Goal: Task Accomplishment & Management: Use online tool/utility

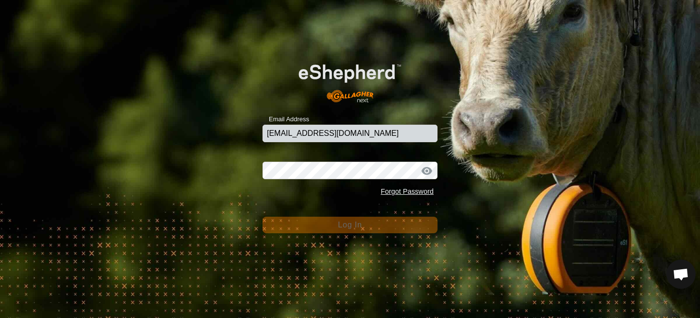
type input "[EMAIL_ADDRESS][DOMAIN_NAME]"
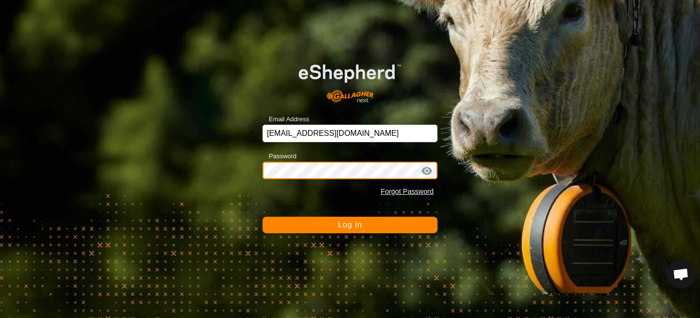
click at [263, 216] on button "Log In" at bounding box center [350, 224] width 175 height 17
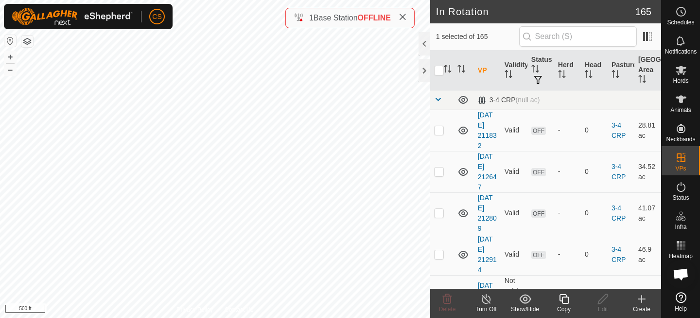
click at [562, 300] on icon at bounding box center [564, 299] width 10 height 10
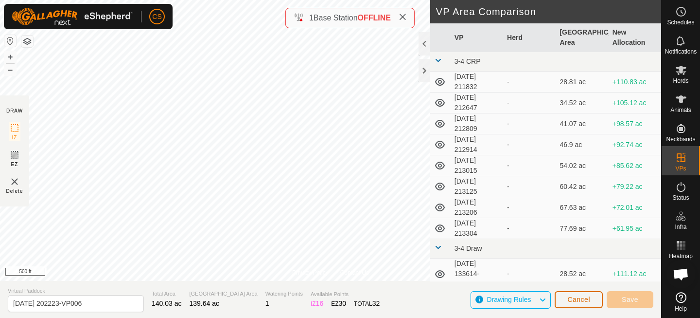
click at [578, 301] on span "Cancel" at bounding box center [578, 299] width 23 height 8
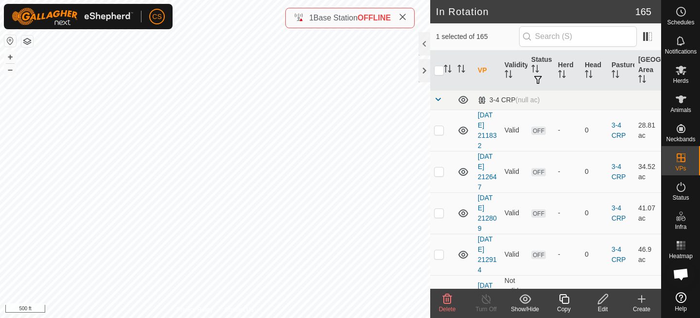
checkbox input "false"
checkbox input "true"
checkbox input "false"
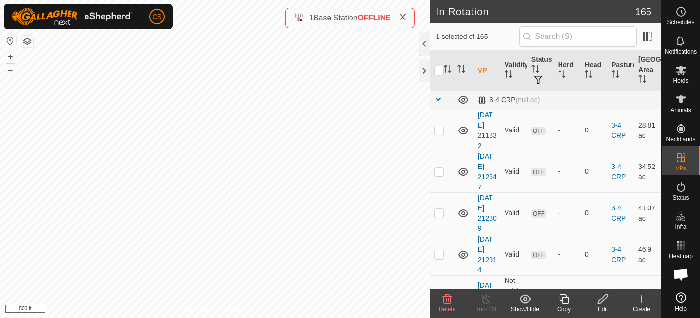
checkbox input "true"
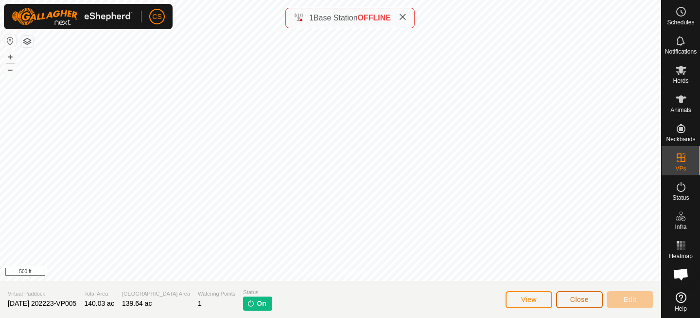
click at [581, 297] on span "Close" at bounding box center [579, 299] width 18 height 8
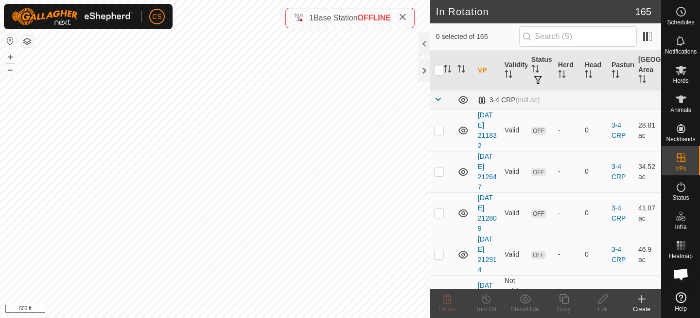
checkbox input "true"
checkbox input "false"
click at [564, 298] on icon at bounding box center [564, 299] width 12 height 12
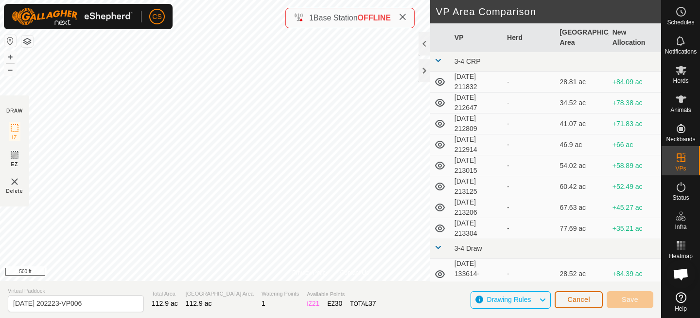
click at [575, 298] on span "Cancel" at bounding box center [578, 299] width 23 height 8
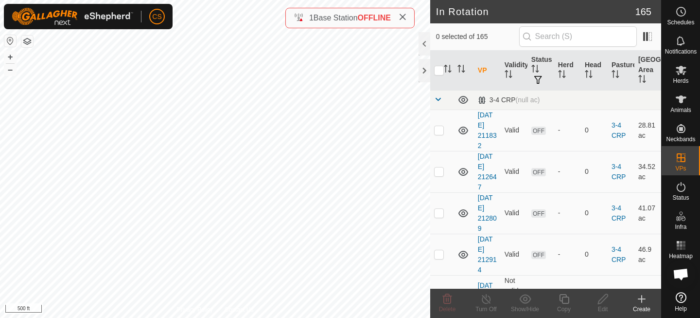
checkbox input "true"
click at [564, 299] on icon at bounding box center [564, 299] width 12 height 12
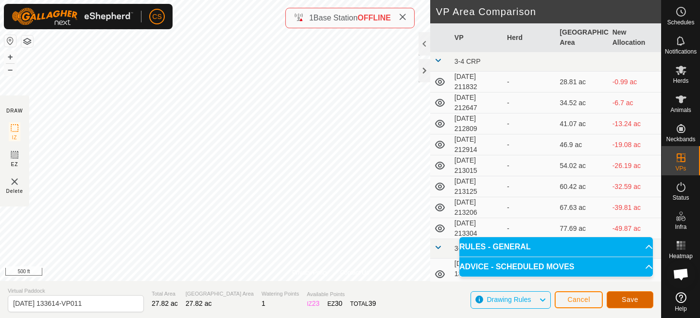
click at [644, 292] on button "Save" at bounding box center [630, 299] width 47 height 17
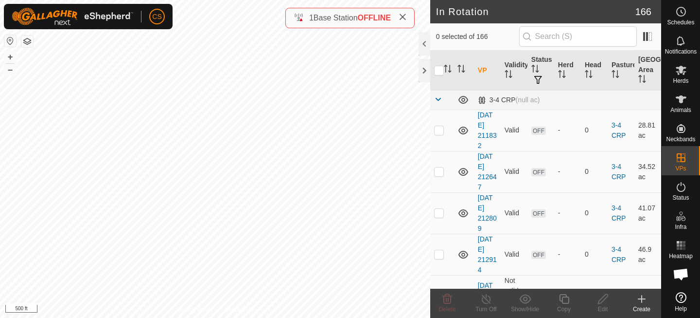
checkbox input "true"
click at [679, 72] on icon at bounding box center [681, 70] width 11 height 9
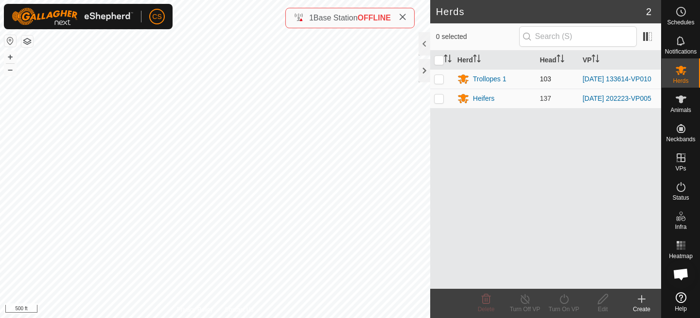
click at [443, 79] on p-checkbox at bounding box center [439, 79] width 10 height 8
checkbox input "true"
click at [563, 301] on icon at bounding box center [564, 299] width 12 height 12
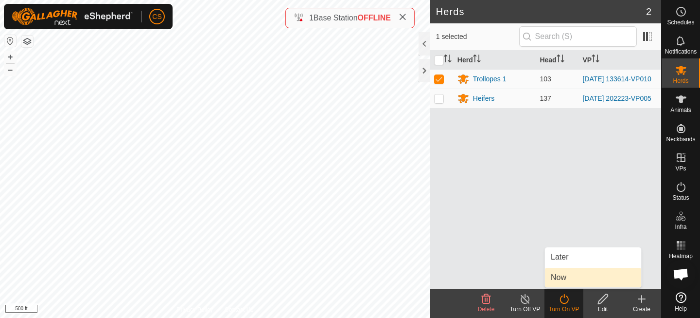
click at [559, 279] on link "Now" at bounding box center [593, 276] width 96 height 19
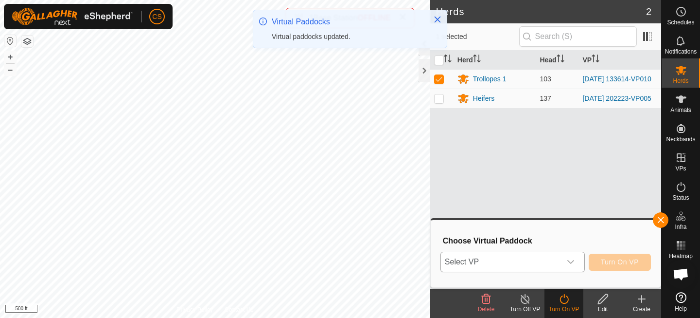
click at [532, 259] on span "Select VP" at bounding box center [501, 261] width 120 height 19
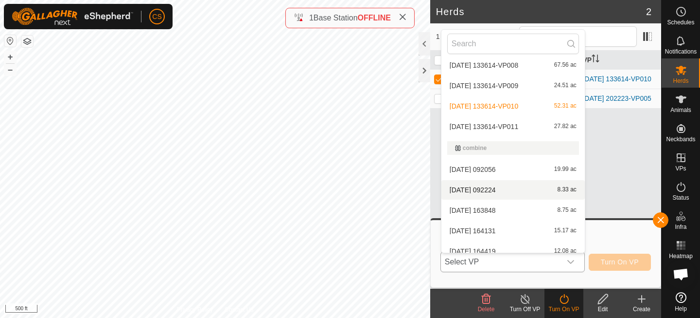
scroll to position [354, 0]
click at [495, 125] on li "[DATE] 133614-VP011 27.82 ac" at bounding box center [513, 125] width 143 height 19
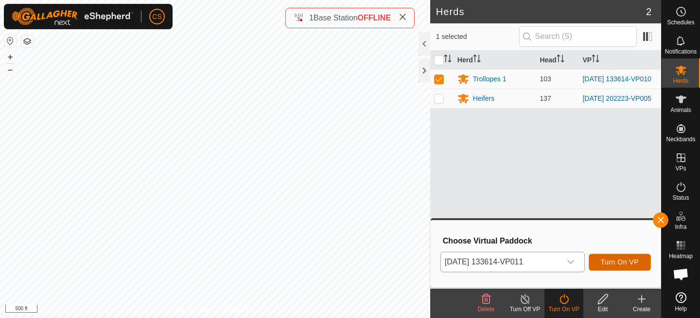
click at [606, 261] on span "Turn On VP" at bounding box center [620, 262] width 38 height 8
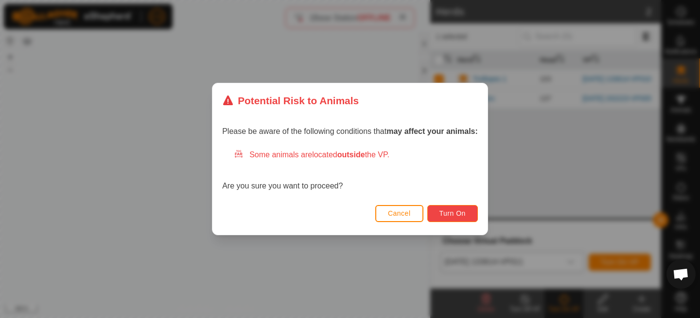
click at [450, 210] on span "Turn On" at bounding box center [453, 213] width 26 height 8
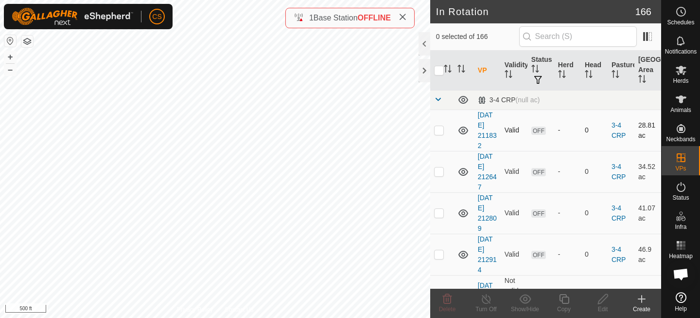
checkbox input "true"
click at [563, 293] on icon at bounding box center [564, 299] width 12 height 12
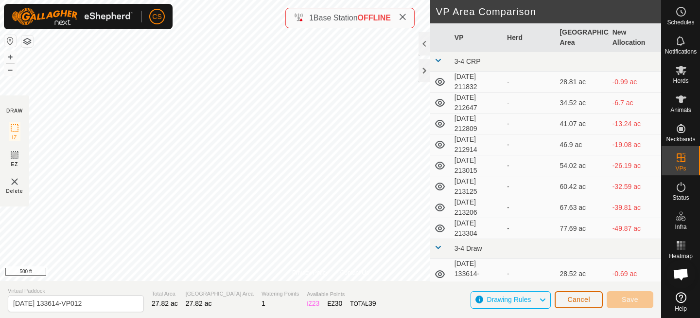
click at [579, 301] on span "Cancel" at bounding box center [578, 299] width 23 height 8
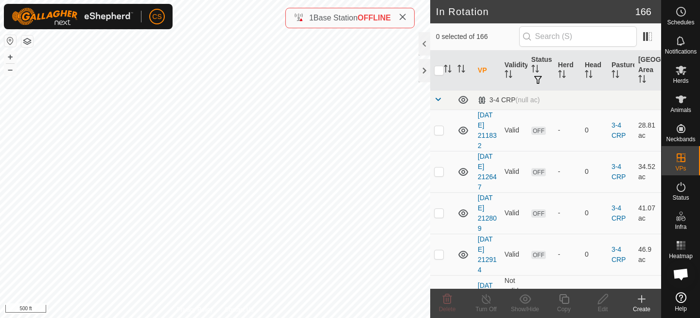
checkbox input "true"
click at [563, 297] on icon at bounding box center [564, 299] width 12 height 12
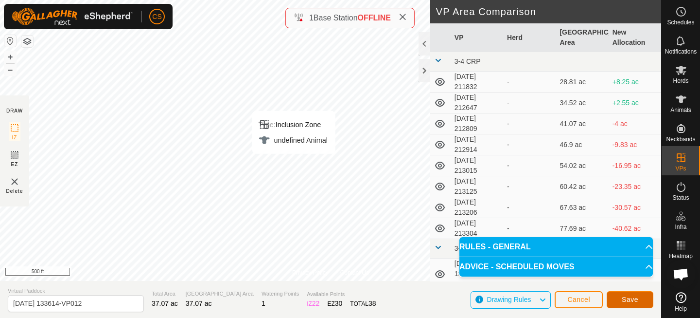
click at [628, 300] on span "Save" at bounding box center [630, 299] width 17 height 8
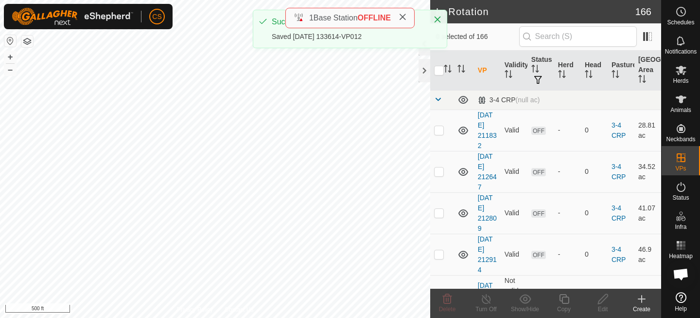
checkbox input "true"
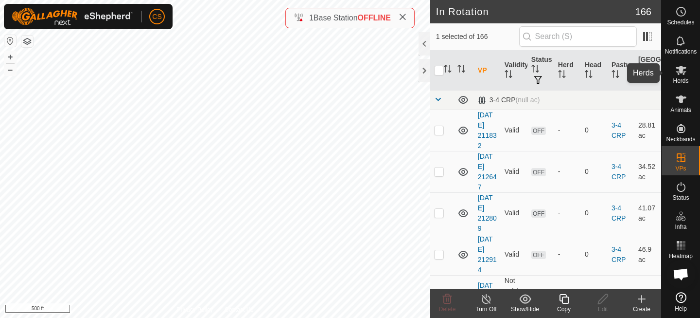
click at [681, 72] on icon at bounding box center [681, 70] width 11 height 9
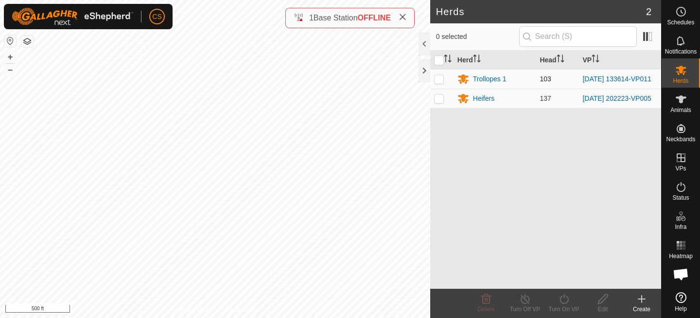
click at [439, 78] on p-checkbox at bounding box center [439, 79] width 10 height 8
checkbox input "true"
click at [558, 301] on icon at bounding box center [564, 299] width 12 height 12
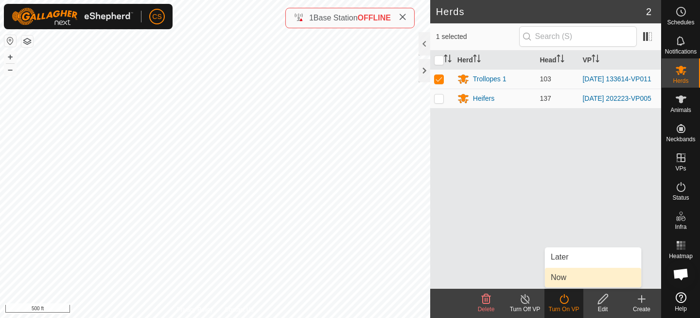
click at [556, 278] on link "Now" at bounding box center [593, 276] width 96 height 19
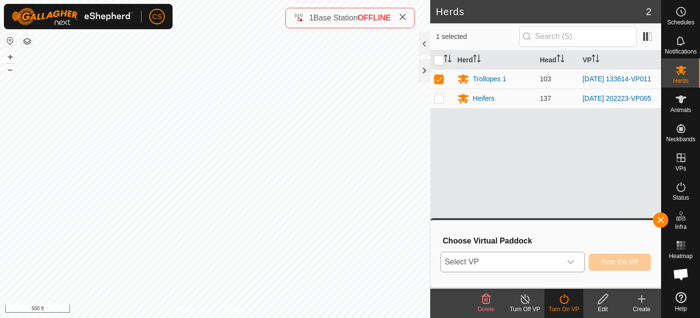
click at [529, 269] on span "Select VP" at bounding box center [501, 261] width 120 height 19
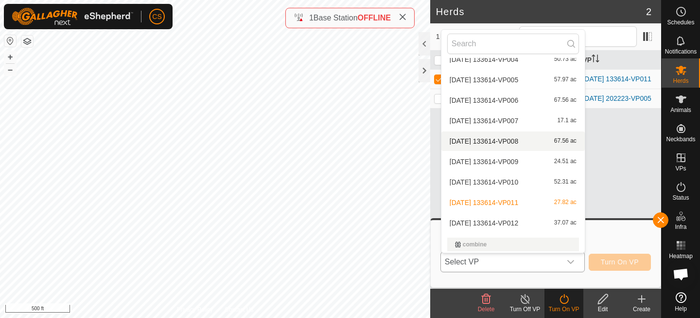
scroll to position [294, 0]
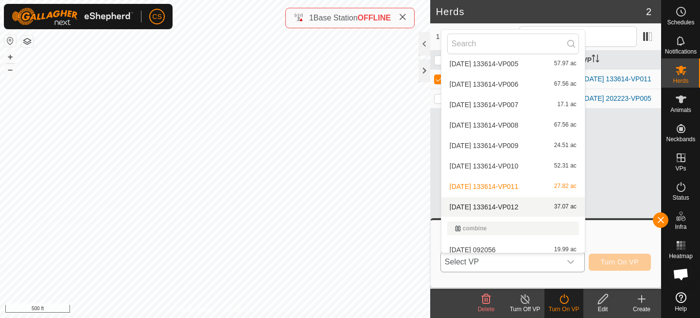
click at [499, 200] on li "[DATE] 133614-VP012 37.07 ac" at bounding box center [513, 206] width 143 height 19
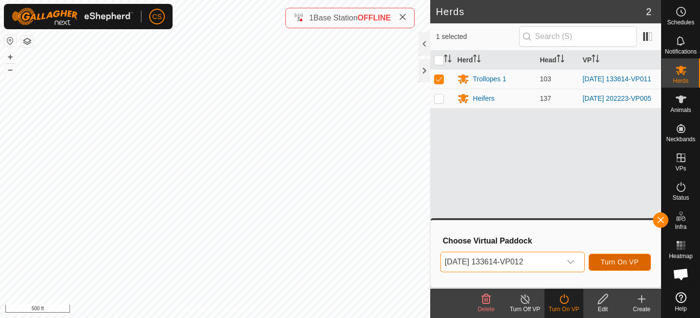
click at [621, 260] on span "Turn On VP" at bounding box center [620, 262] width 38 height 8
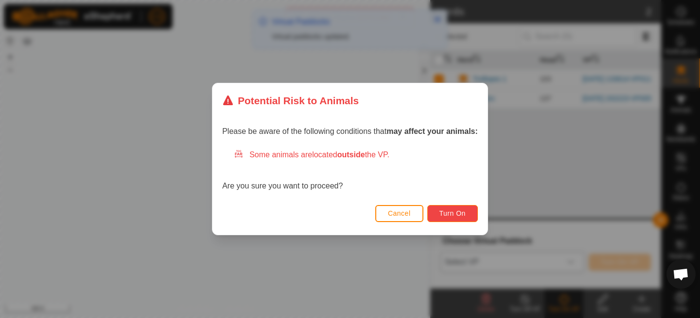
click at [454, 215] on span "Turn On" at bounding box center [453, 213] width 26 height 8
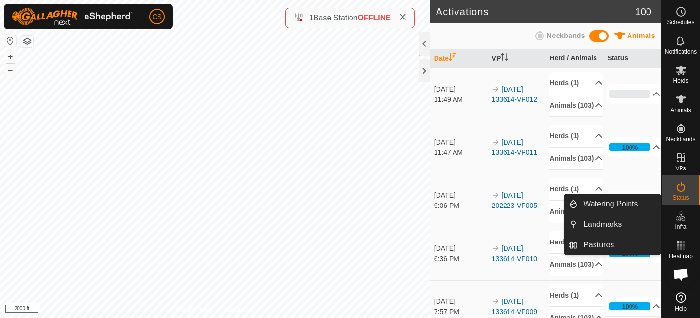
click at [685, 222] on es-infrastructure-svg-icon at bounding box center [682, 216] width 18 height 16
click at [595, 245] on link "Pastures" at bounding box center [619, 244] width 83 height 19
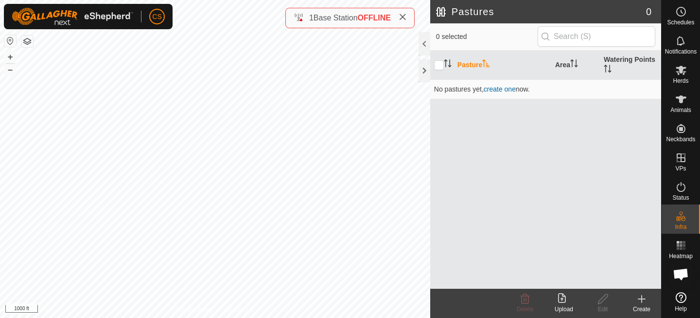
click at [160, 16] on div "CS Schedules Notifications Herds Animals Neckbands VPs Status Infra Heatmap Hel…" at bounding box center [350, 159] width 700 height 318
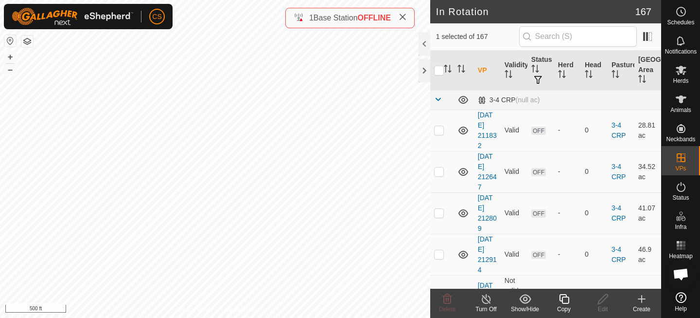
click at [566, 300] on icon at bounding box center [564, 299] width 12 height 12
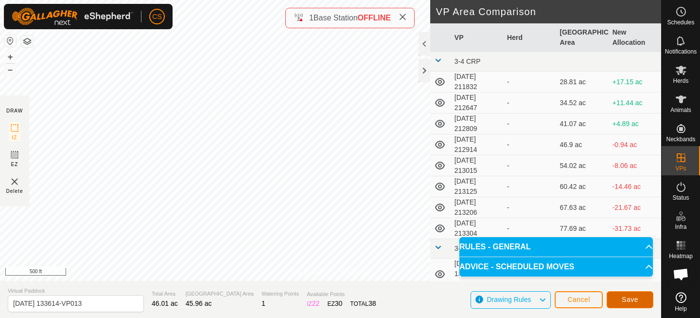
click at [632, 301] on span "Save" at bounding box center [630, 299] width 17 height 8
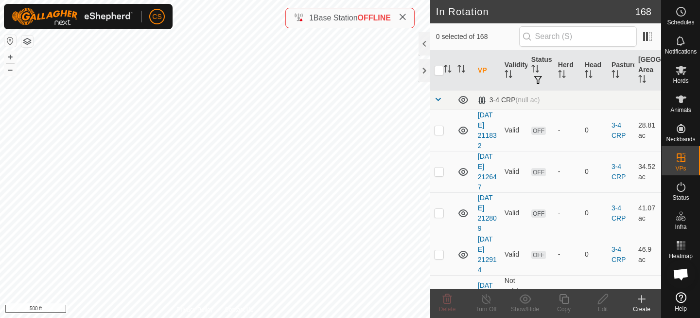
checkbox input "true"
click at [566, 298] on icon at bounding box center [564, 299] width 12 height 12
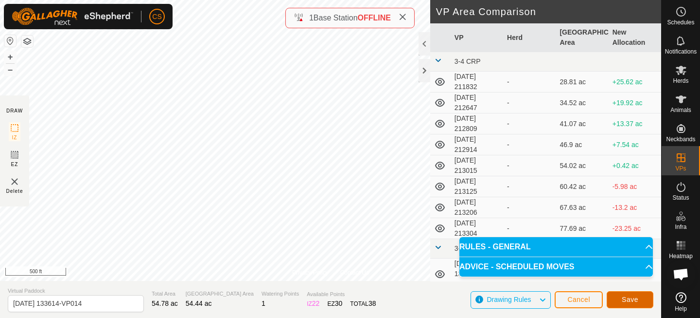
click at [626, 297] on span "Save" at bounding box center [630, 299] width 17 height 8
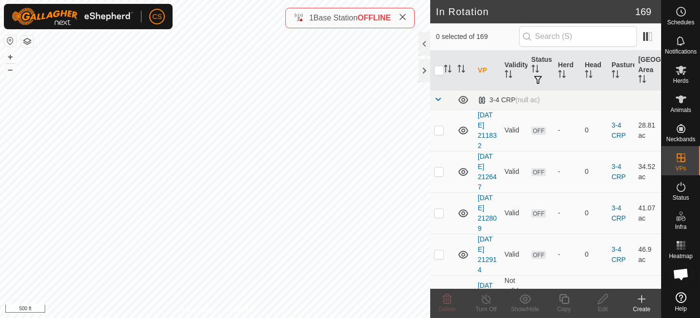
checkbox input "true"
click at [565, 299] on icon at bounding box center [564, 299] width 12 height 12
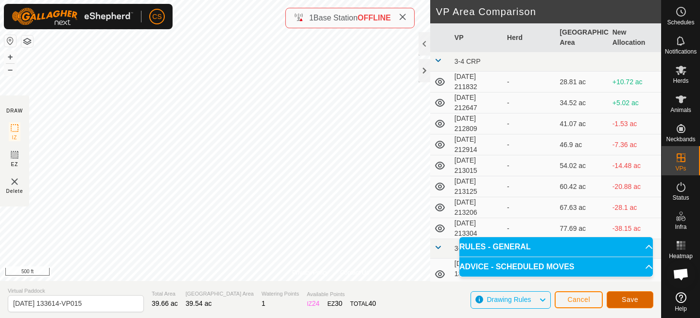
click at [623, 299] on span "Save" at bounding box center [630, 299] width 17 height 8
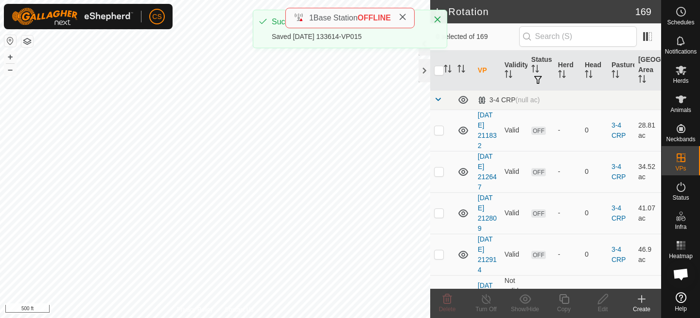
checkbox input "true"
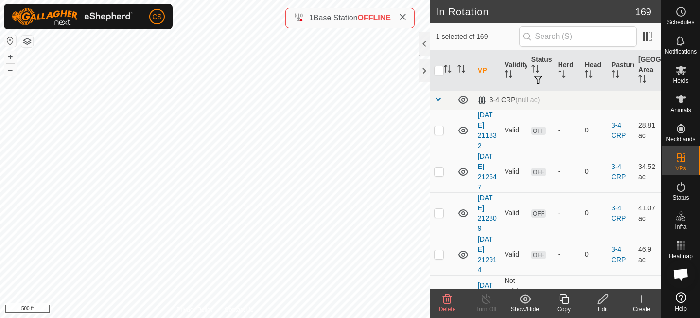
click at [565, 298] on icon at bounding box center [564, 299] width 12 height 12
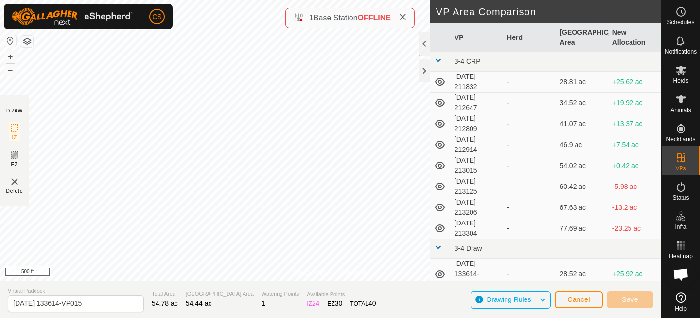
type input "[DATE] 133614-VP016"
click at [587, 292] on button "Cancel" at bounding box center [579, 299] width 48 height 17
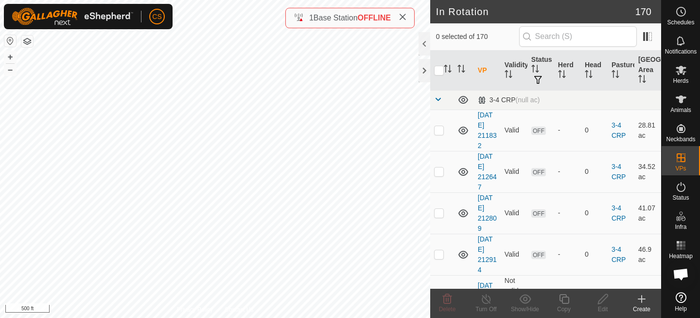
checkbox input "true"
click at [563, 298] on icon at bounding box center [564, 299] width 12 height 12
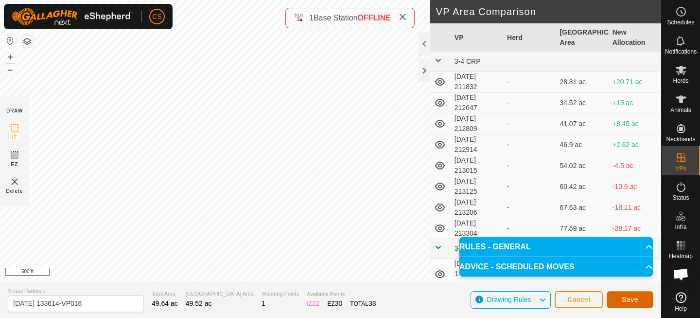
click at [638, 301] on button "Save" at bounding box center [630, 299] width 47 height 17
